Goal: Information Seeking & Learning: Learn about a topic

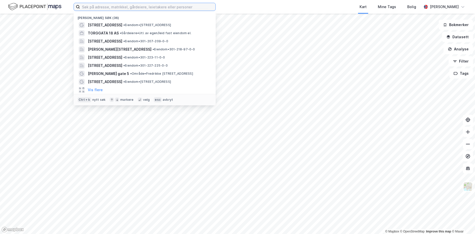
click at [125, 9] on input at bounding box center [147, 7] width 135 height 8
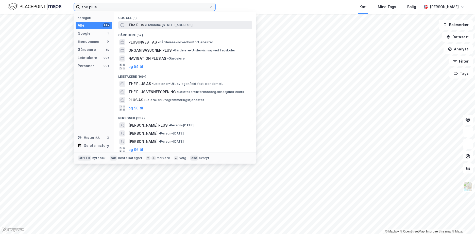
type input "the plus"
click at [141, 25] on span "The Plus" at bounding box center [135, 25] width 15 height 6
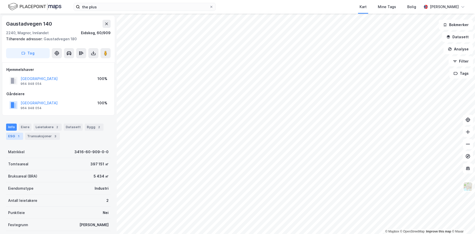
click at [16, 134] on div "ESG 1" at bounding box center [14, 136] width 17 height 7
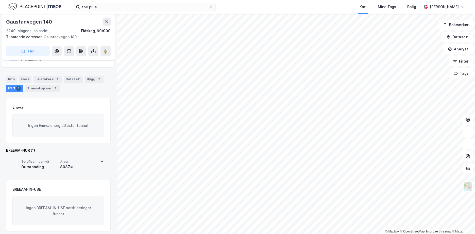
scroll to position [52, 0]
